Goal: Navigation & Orientation: Find specific page/section

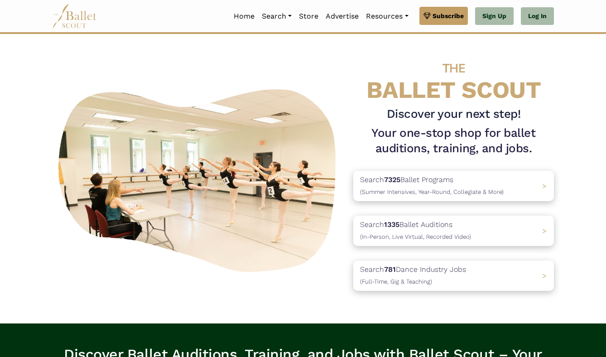
click at [76, 19] on img at bounding box center [74, 16] width 45 height 25
click at [548, 21] on link "Log In" at bounding box center [537, 16] width 33 height 18
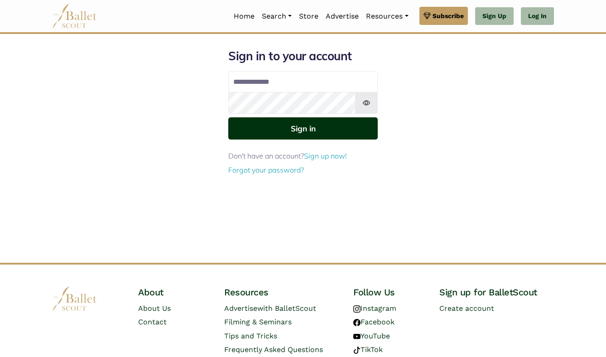
type input "**********"
click at [323, 127] on button "Sign in" at bounding box center [302, 128] width 149 height 22
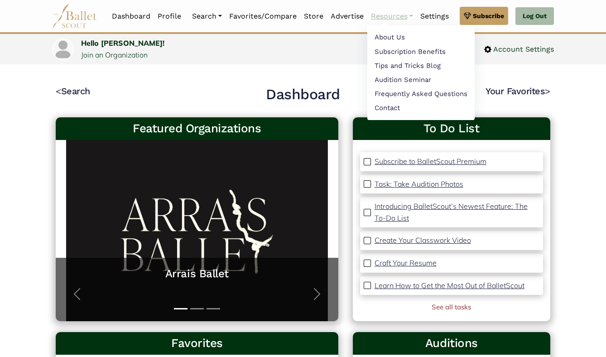
click at [385, 21] on link "Resources" at bounding box center [391, 16] width 49 height 19
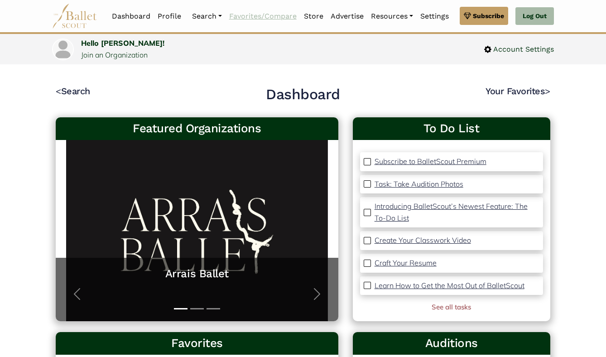
click at [273, 15] on link "Favorites/Compare" at bounding box center [262, 16] width 75 height 19
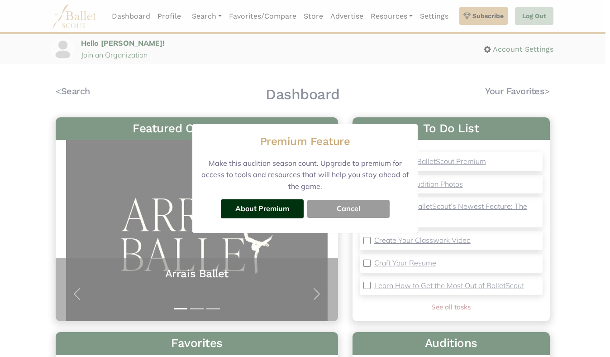
click at [133, 18] on div "Premium Feature Make this audition season count. Upgrade to premium for access …" at bounding box center [305, 178] width 610 height 357
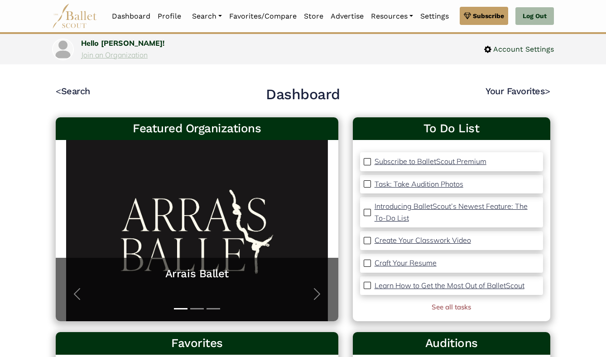
click at [106, 55] on link "Join an Organization" at bounding box center [114, 54] width 67 height 9
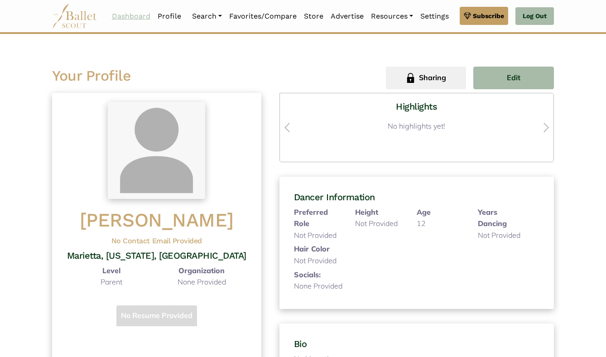
click at [118, 10] on link "Dashboard" at bounding box center [131, 16] width 46 height 19
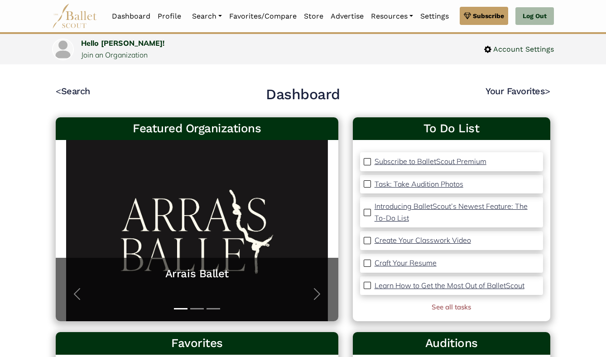
click at [308, 17] on link "Store" at bounding box center [313, 16] width 27 height 19
